Goal: Transaction & Acquisition: Purchase product/service

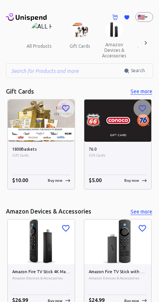
click at [149, 44] on icon at bounding box center [145, 42] width 7 height 7
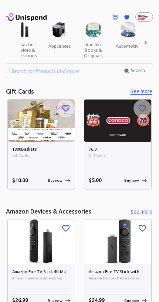
scroll to position [0, 102]
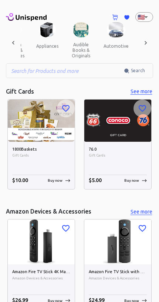
click at [147, 46] on icon at bounding box center [145, 42] width 7 height 7
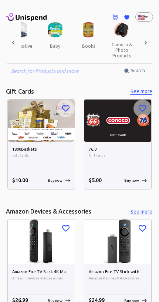
scroll to position [0, 204]
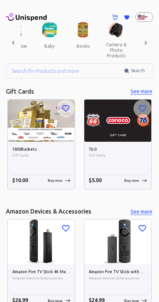
click at [153, 42] on div at bounding box center [146, 42] width 15 height 41
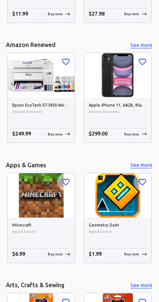
scroll to position [2811, 0]
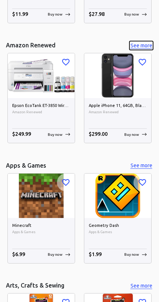
click at [144, 41] on button "See more" at bounding box center [142, 45] width 24 height 9
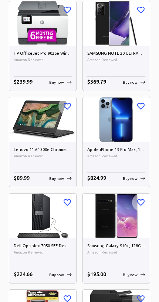
scroll to position [3874, 0]
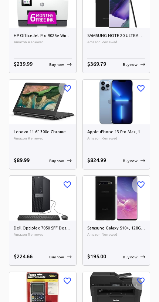
click at [30, 102] on img at bounding box center [42, 102] width 67 height 45
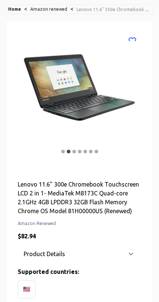
scroll to position [59, 0]
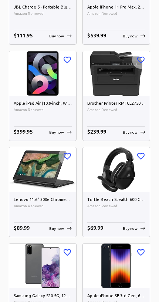
scroll to position [4480, 0]
click at [33, 65] on img at bounding box center [42, 73] width 67 height 45
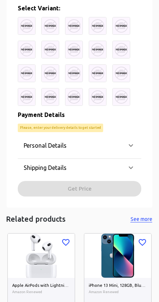
scroll to position [389, 0]
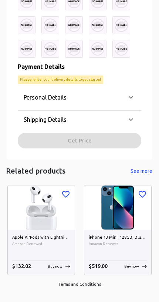
click at [131, 120] on icon at bounding box center [131, 119] width 4 height 3
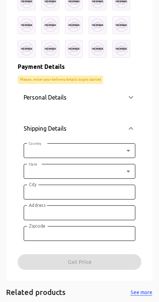
click at [109, 152] on body "0 Cart 0 Favorites 🇺🇸 US ​ all products gift cards amazon devices & accessories…" at bounding box center [79, 25] width 159 height 829
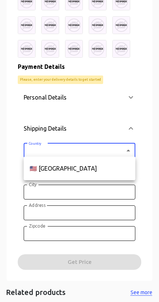
click at [43, 146] on div at bounding box center [79, 151] width 159 height 302
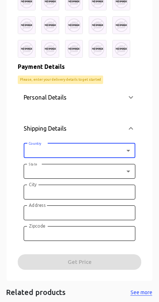
click at [31, 146] on body "0 Cart 0 Favorites 🇺🇸 US ​ all products gift cards amazon devices & accessories…" at bounding box center [79, 25] width 159 height 829
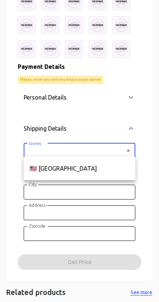
click at [143, 204] on div at bounding box center [79, 151] width 159 height 302
